Goal: Task Accomplishment & Management: Manage account settings

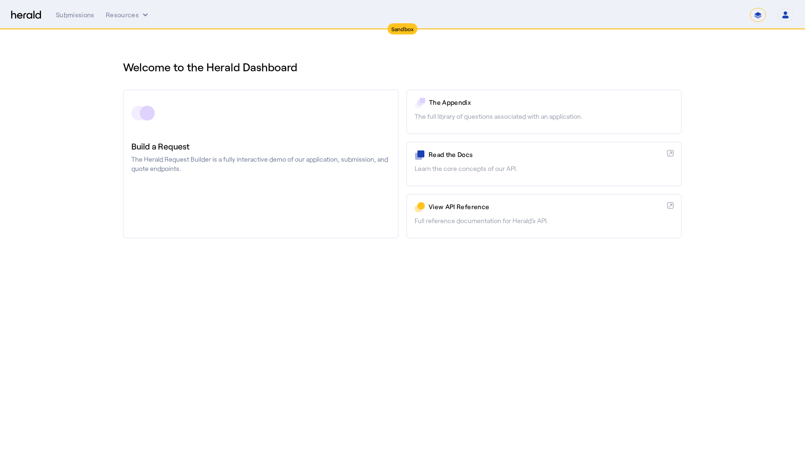
click at [788, 20] on button "Open user menu" at bounding box center [785, 14] width 17 height 13
click at [766, 68] on div "Manage Team" at bounding box center [757, 61] width 74 height 22
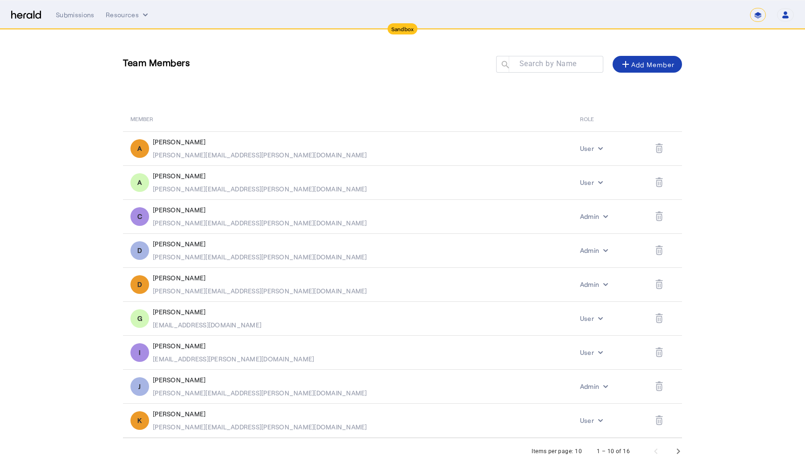
scroll to position [2, 0]
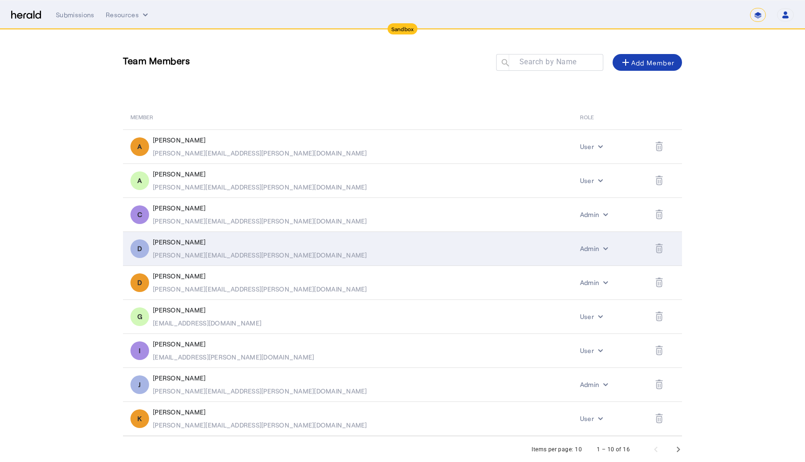
click at [656, 249] on icon "Table view of all platform users" at bounding box center [659, 249] width 7 height 10
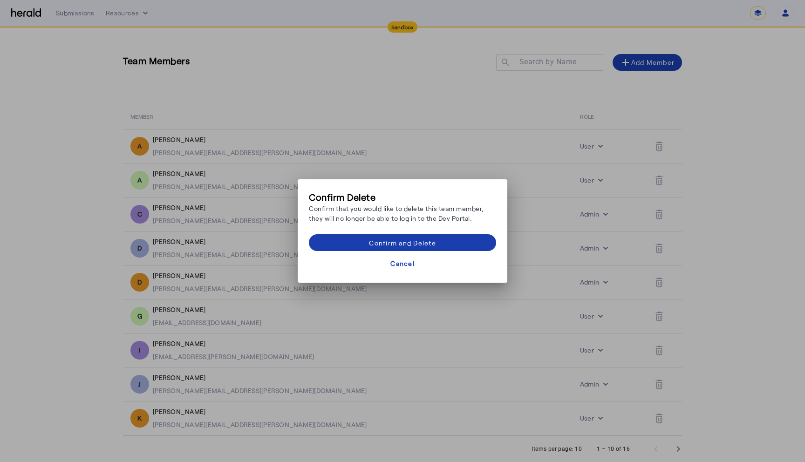
click at [429, 240] on div "Confirm and Delete" at bounding box center [402, 243] width 67 height 10
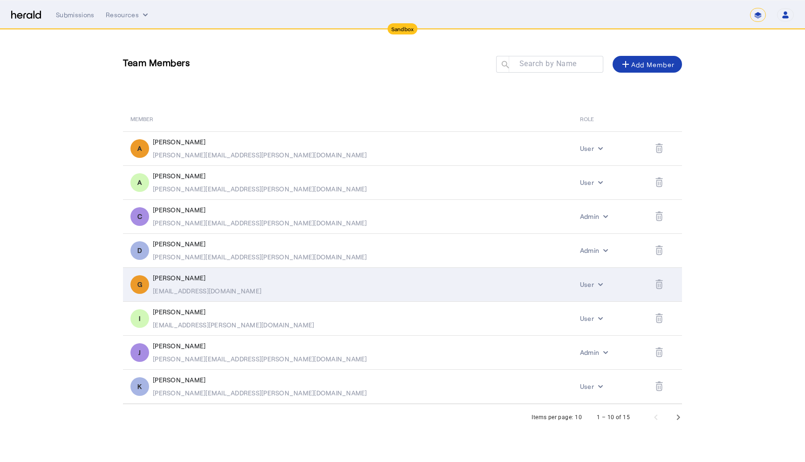
click at [656, 287] on icon "Table view of all platform users" at bounding box center [659, 285] width 7 height 10
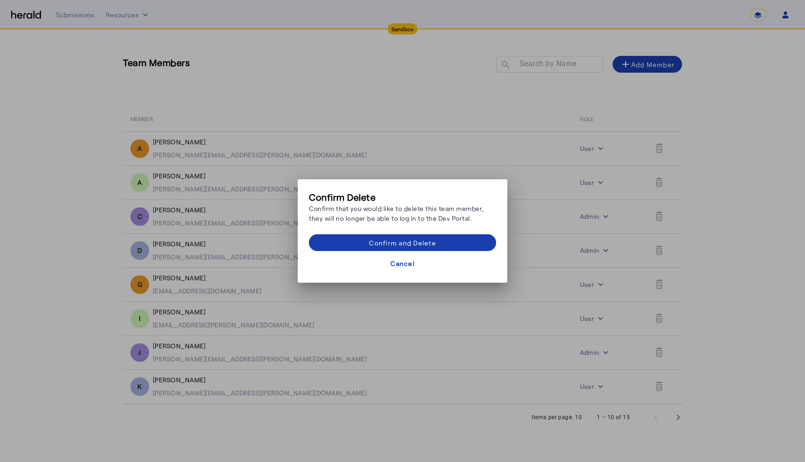
click at [452, 239] on span at bounding box center [402, 243] width 187 height 22
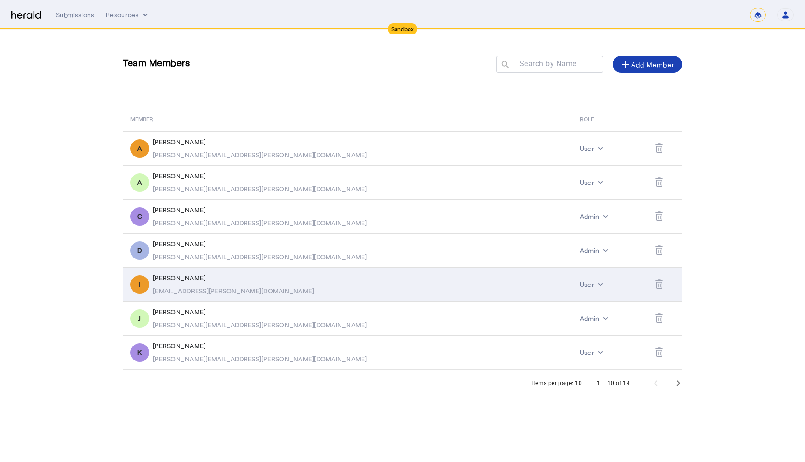
click at [656, 288] on icon "Table view of all platform users" at bounding box center [659, 285] width 7 height 10
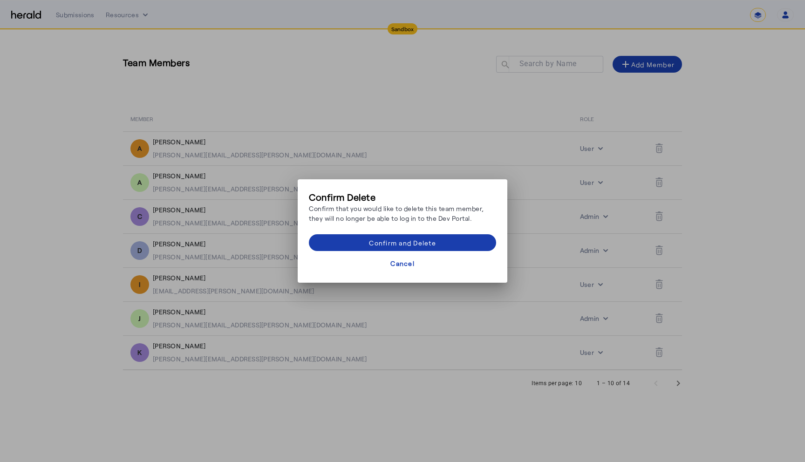
click at [471, 239] on span at bounding box center [402, 243] width 187 height 22
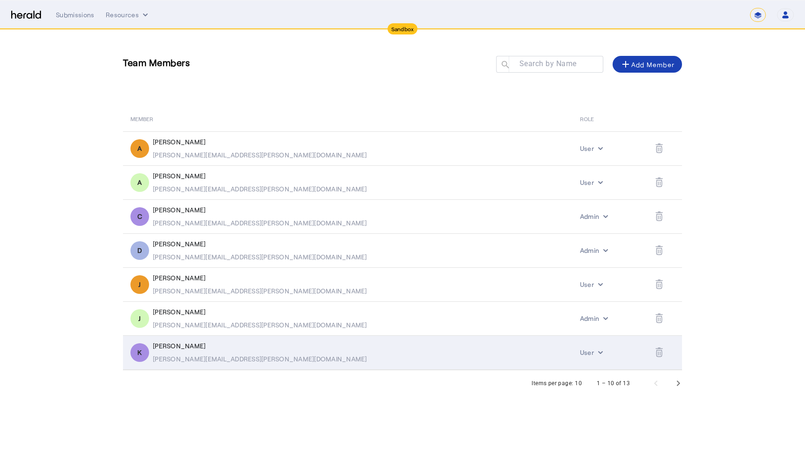
click at [656, 354] on icon "Table view of all platform users" at bounding box center [659, 353] width 7 height 10
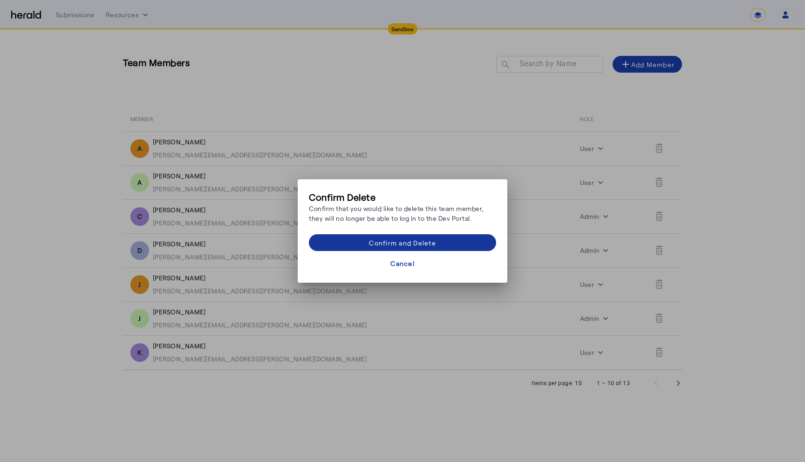
click at [411, 246] on div "Confirm and Delete" at bounding box center [402, 243] width 67 height 10
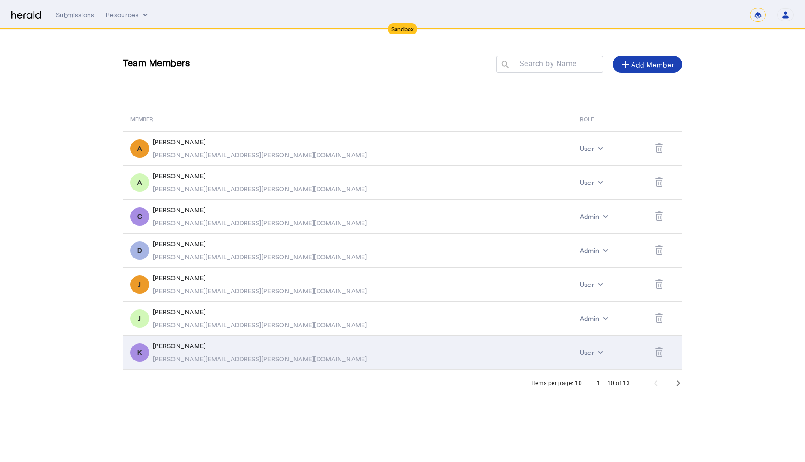
click at [658, 353] on icon "Table view of all platform users" at bounding box center [658, 354] width 1 height 4
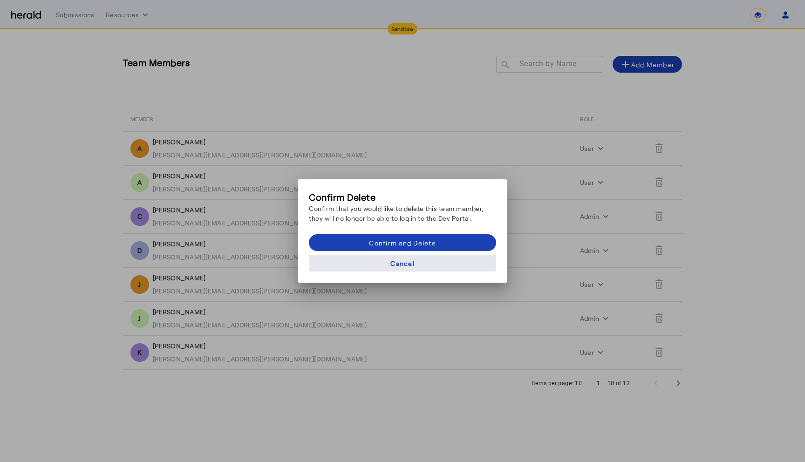
click at [410, 266] on div "Cancel" at bounding box center [402, 264] width 24 height 10
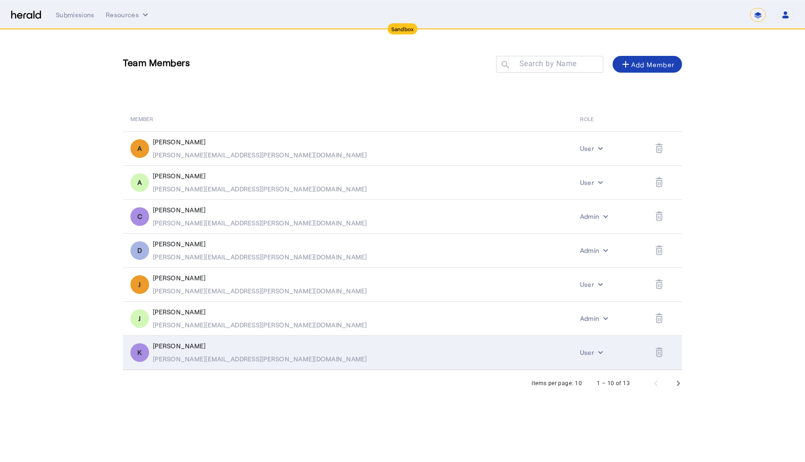
click at [656, 353] on icon "Table view of all platform users" at bounding box center [659, 353] width 7 height 10
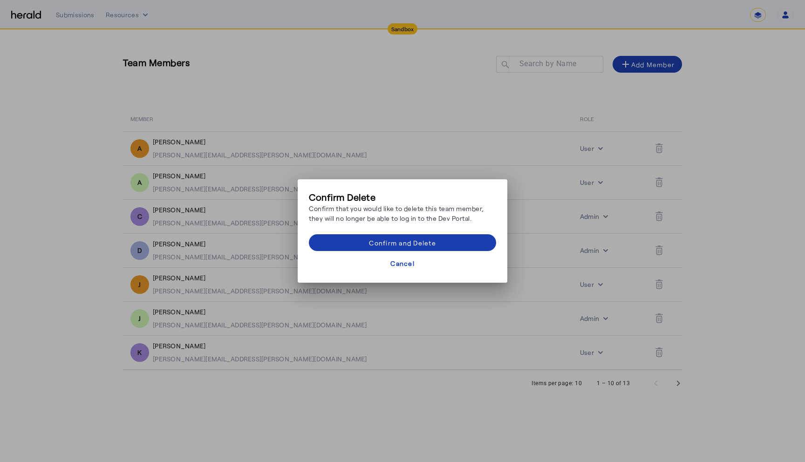
click at [436, 239] on div "Confirm and Delete" at bounding box center [402, 243] width 67 height 10
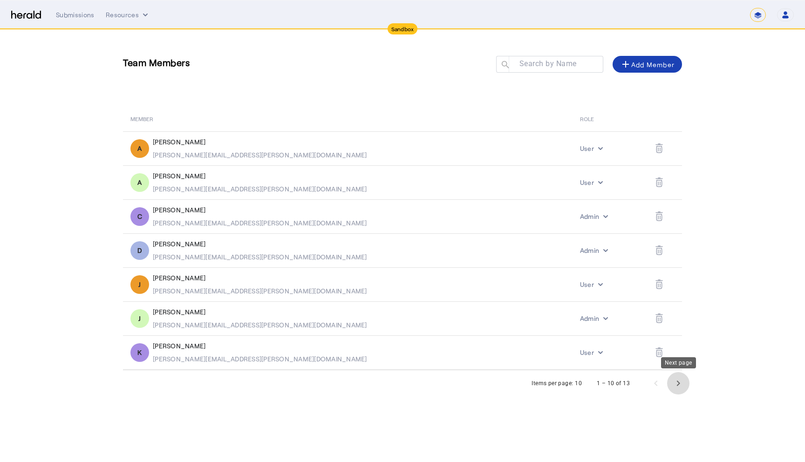
click at [681, 383] on span "Next page" at bounding box center [678, 383] width 22 height 22
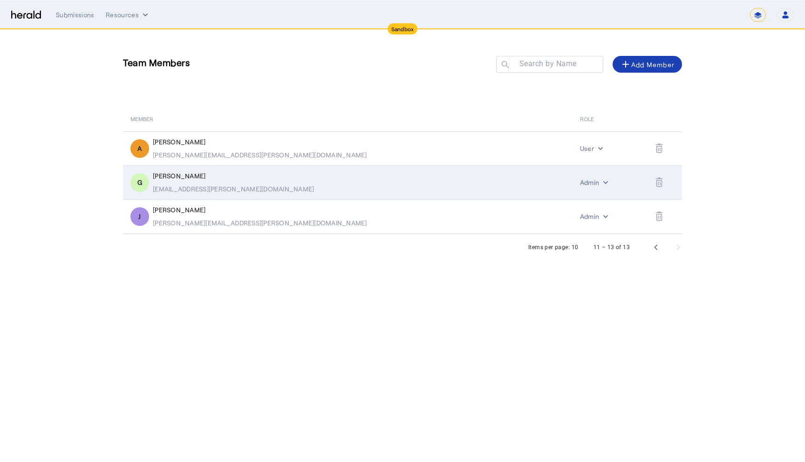
click at [648, 180] on td "Table view of all platform users" at bounding box center [665, 182] width 34 height 34
click at [656, 184] on icon "Table view of all platform users" at bounding box center [659, 183] width 7 height 10
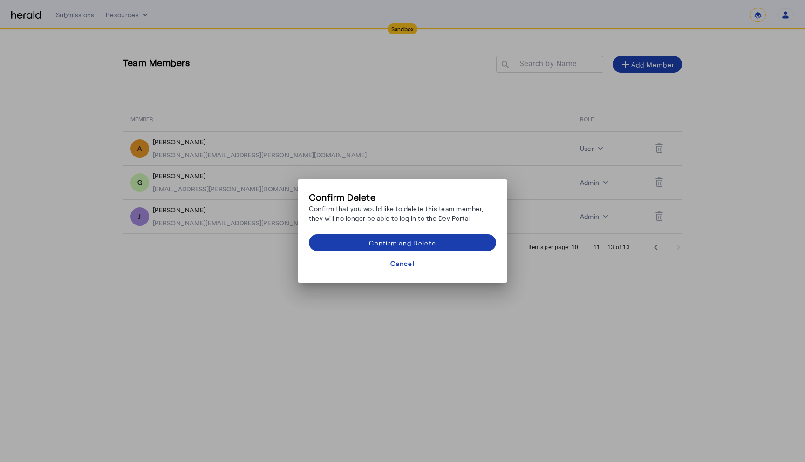
click at [403, 243] on div "Confirm and Delete" at bounding box center [402, 243] width 67 height 10
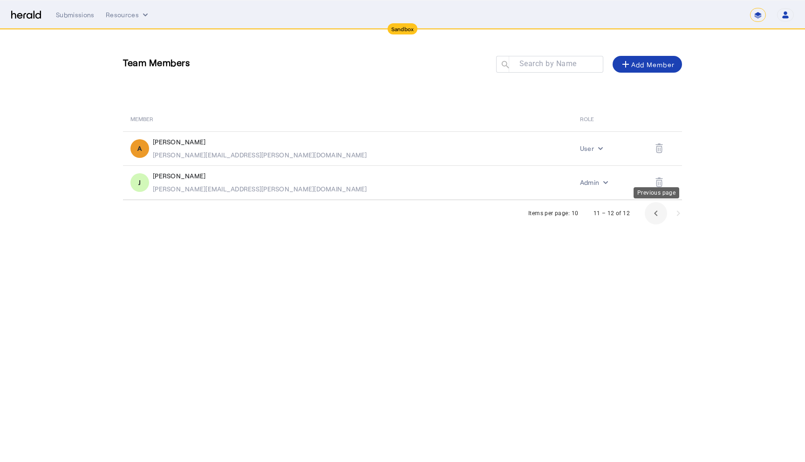
click at [654, 210] on span "Previous page" at bounding box center [656, 213] width 22 height 22
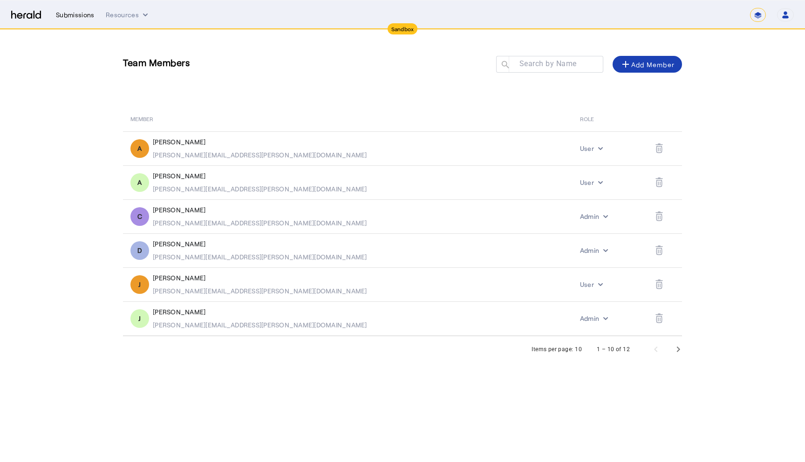
click at [82, 17] on div "Submissions" at bounding box center [75, 14] width 39 height 9
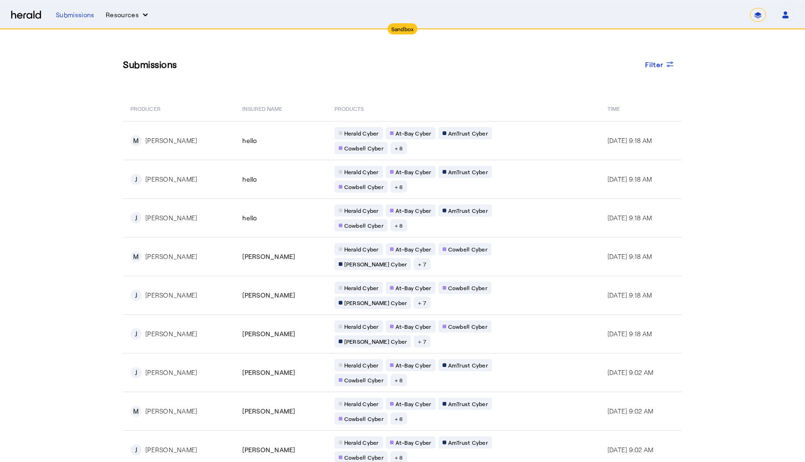
click at [127, 10] on button "Resources" at bounding box center [128, 14] width 44 height 9
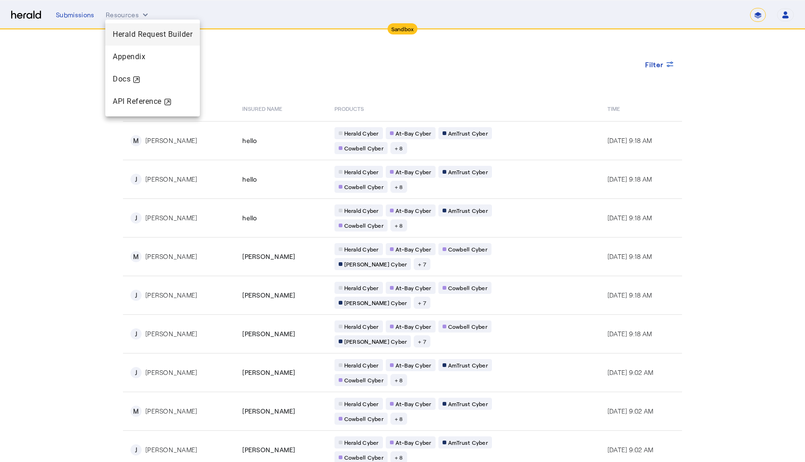
click at [146, 38] on span "Herald Request Builder" at bounding box center [153, 34] width 80 height 9
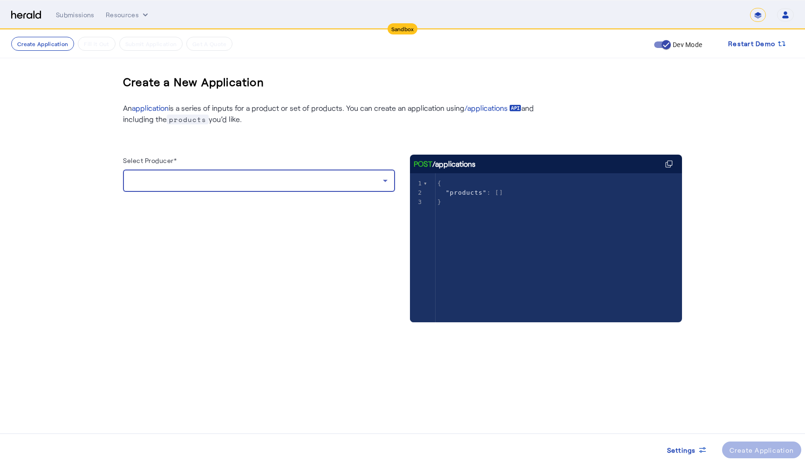
click at [232, 176] on div at bounding box center [256, 180] width 253 height 11
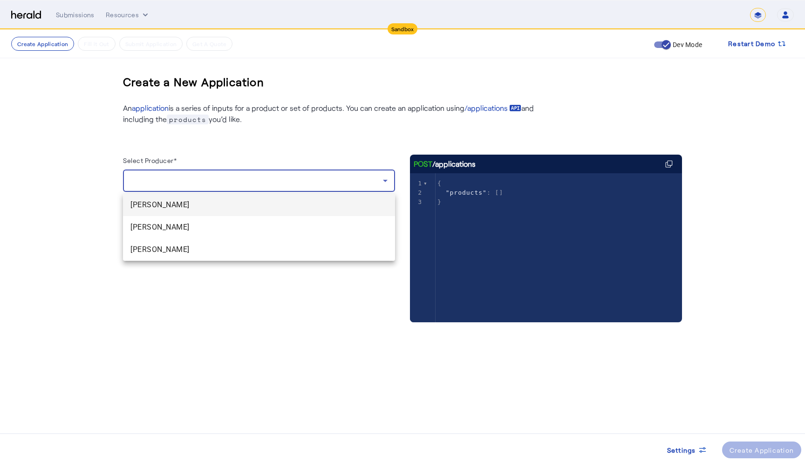
click at [82, 103] on div at bounding box center [402, 231] width 805 height 462
